Goal: Transaction & Acquisition: Purchase product/service

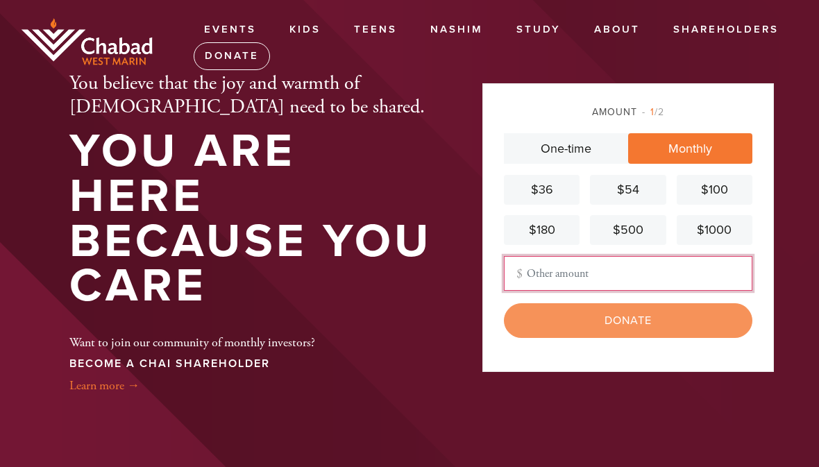
click at [537, 291] on input "Other Amount" at bounding box center [628, 273] width 249 height 35
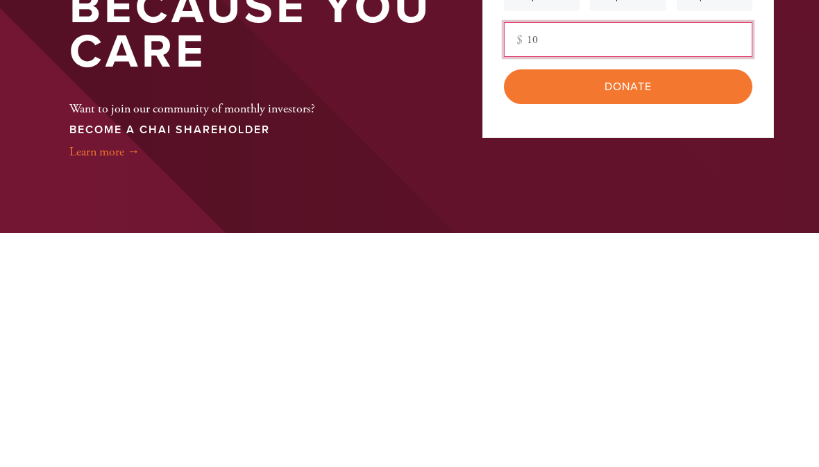
type input "1"
type input "8.00"
click at [617, 303] on input "Donate" at bounding box center [628, 320] width 249 height 35
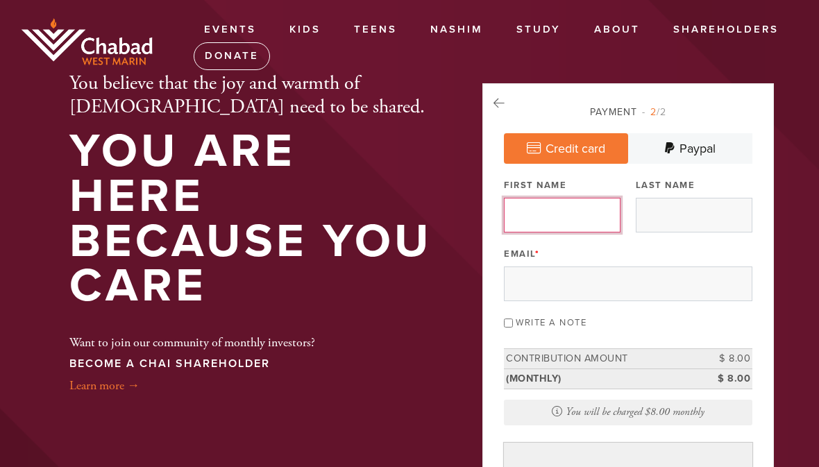
click at [530, 221] on input "First Name" at bounding box center [562, 215] width 117 height 35
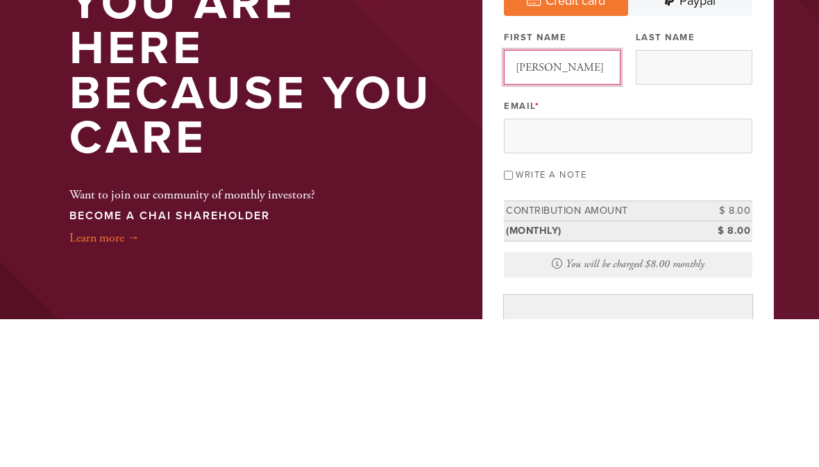
type input "[PERSON_NAME]"
click at [662, 198] on input "Last Name" at bounding box center [694, 215] width 117 height 35
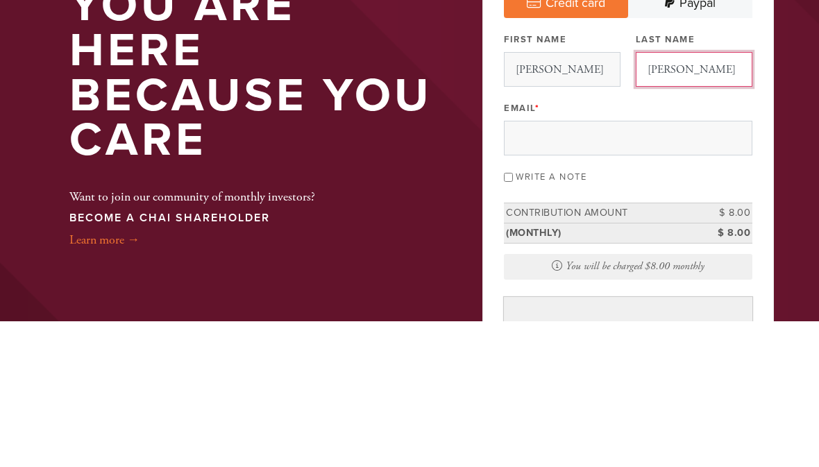
type input "[PERSON_NAME]"
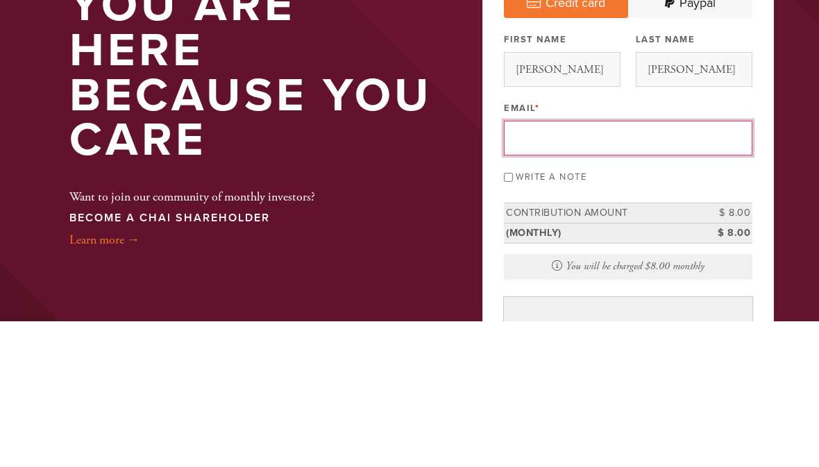
click at [516, 267] on input "Email *" at bounding box center [628, 284] width 249 height 35
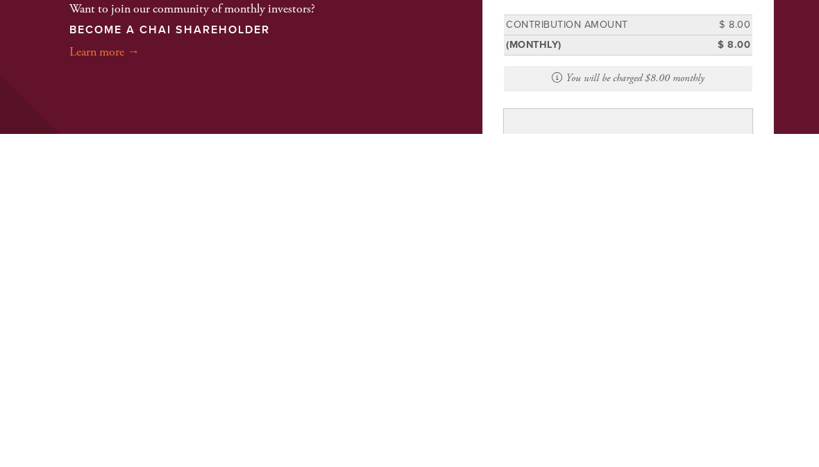
type input "[EMAIL_ADDRESS][DOMAIN_NAME]"
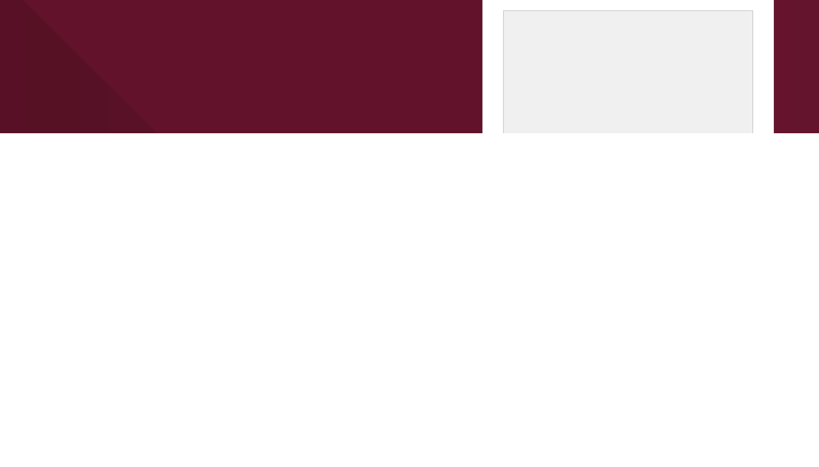
scroll to position [326, 0]
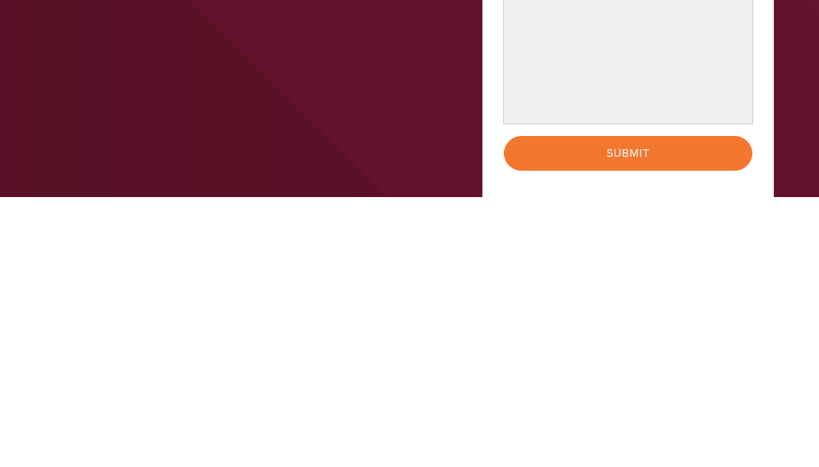
click at [664, 406] on input "Submit" at bounding box center [628, 423] width 249 height 35
